Goal: Task Accomplishment & Management: Manage account settings

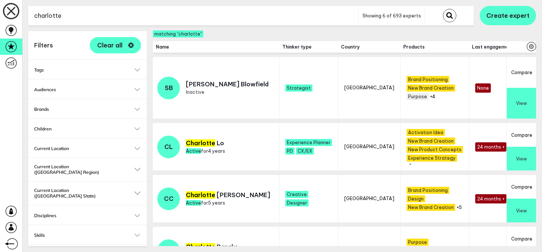
click at [161, 11] on input "charlotte" at bounding box center [193, 16] width 330 height 18
type input "performance marketing"
click at [443, 9] on button "submit" at bounding box center [449, 15] width 13 height 13
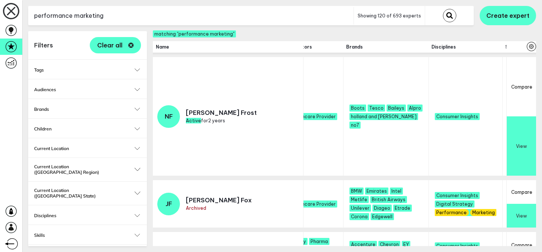
scroll to position [198, 0]
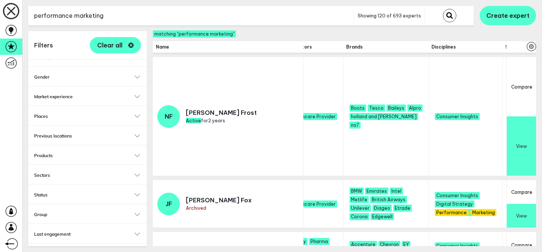
click at [139, 192] on button "Status" at bounding box center [87, 195] width 107 height 6
click at [45, 203] on label "Active" at bounding box center [87, 206] width 107 height 7
click at [41, 203] on input "Active" at bounding box center [37, 206] width 7 height 7
click at [39, 203] on input "Active" at bounding box center [37, 206] width 7 height 7
click at [37, 203] on input "Active" at bounding box center [37, 206] width 7 height 7
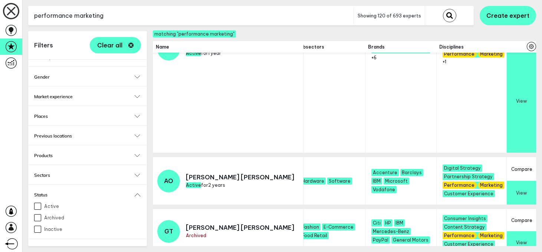
scroll to position [368, 717]
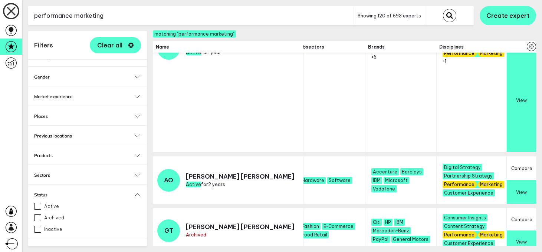
click at [37, 203] on input "Active" at bounding box center [37, 206] width 7 height 7
checkbox input "false"
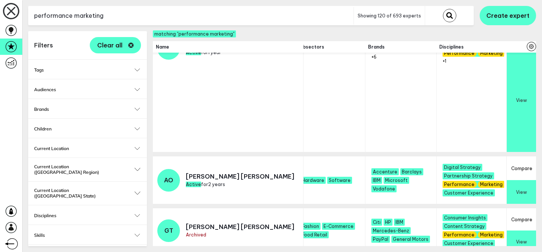
click at [108, 148] on h2 "Current Location" at bounding box center [87, 149] width 107 height 6
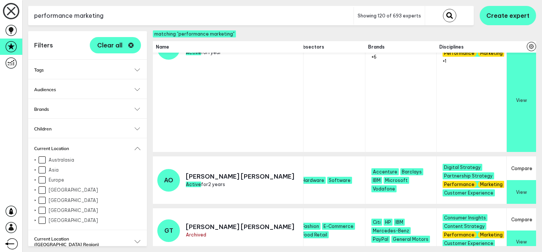
click at [43, 175] on li "Expand [GEOGRAPHIC_DATA]" at bounding box center [87, 179] width 107 height 10
click at [42, 180] on input "Europe" at bounding box center [42, 180] width 7 height 7
checkbox input "true"
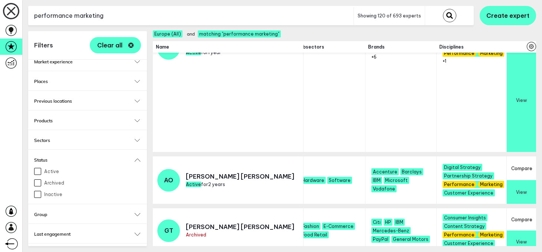
click at [40, 168] on input "Active" at bounding box center [37, 171] width 7 height 7
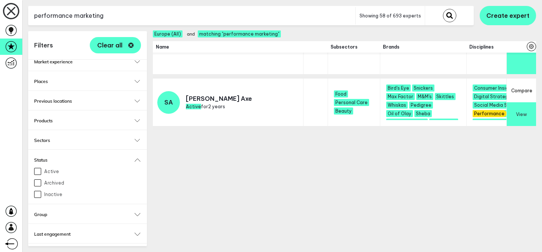
scroll to position [210, 717]
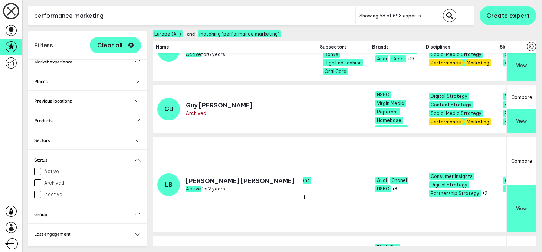
click at [38, 168] on input "Active" at bounding box center [37, 171] width 7 height 7
click at [40, 168] on input "Active" at bounding box center [37, 171] width 7 height 7
click at [35, 168] on input "Active" at bounding box center [37, 171] width 7 height 7
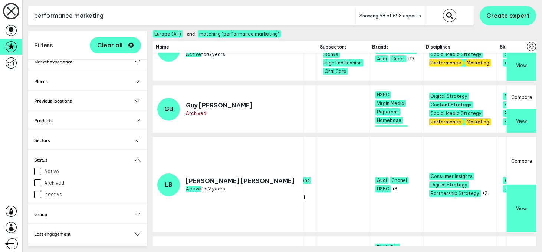
click at [35, 168] on input "Active" at bounding box center [37, 171] width 7 height 7
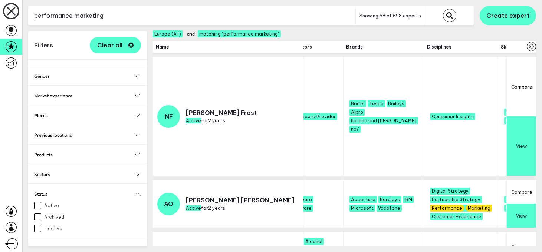
scroll to position [305, 0]
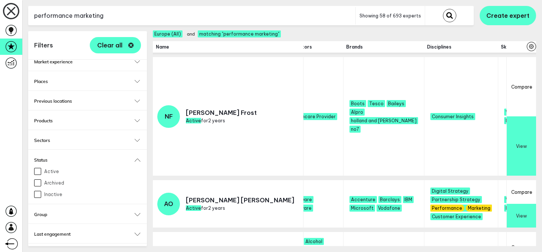
click at [136, 157] on button "Status" at bounding box center [87, 160] width 107 height 6
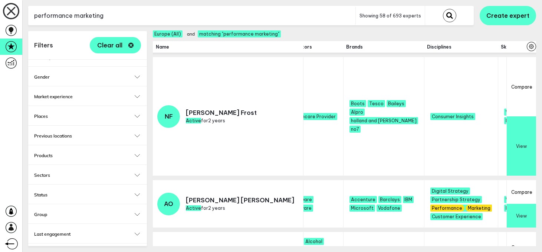
click at [135, 192] on button "Status" at bounding box center [87, 195] width 107 height 6
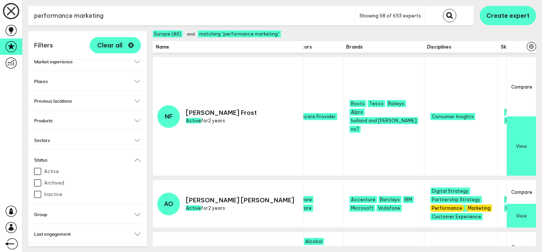
click at [37, 168] on input "Active" at bounding box center [37, 171] width 7 height 7
checkbox input "false"
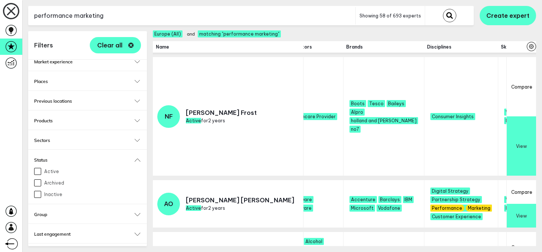
click at [37, 179] on input "Archived" at bounding box center [37, 182] width 7 height 7
checkbox input "false"
click at [37, 191] on input "Inactive" at bounding box center [37, 194] width 7 height 7
checkbox input "false"
click at [44, 212] on h2 "Group" at bounding box center [87, 215] width 107 height 6
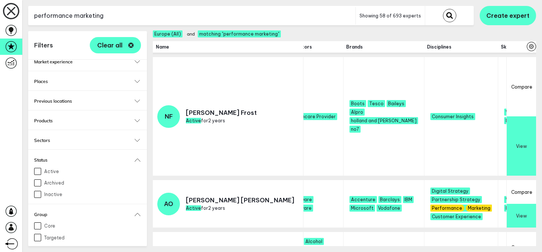
click at [37, 222] on input "Core" at bounding box center [37, 225] width 7 height 7
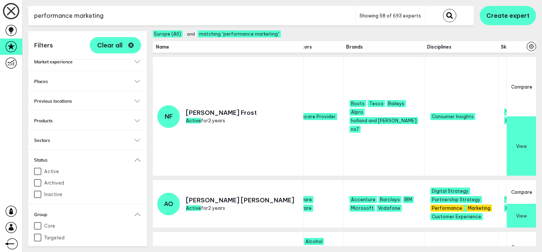
click at [37, 222] on input "Core" at bounding box center [37, 225] width 7 height 7
checkbox input "false"
click at [137, 218] on div "Core Targeted" at bounding box center [87, 229] width 107 height 23
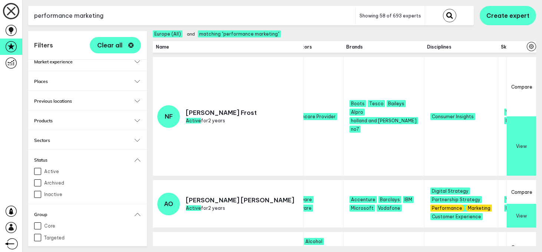
click at [137, 212] on button "Group" at bounding box center [87, 215] width 107 height 6
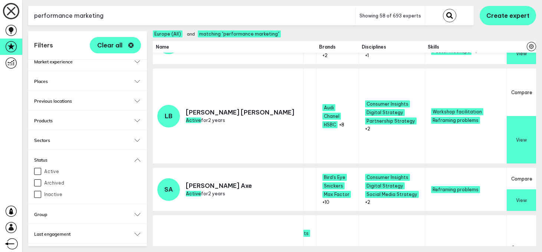
scroll to position [277, 797]
